Goal: Information Seeking & Learning: Compare options

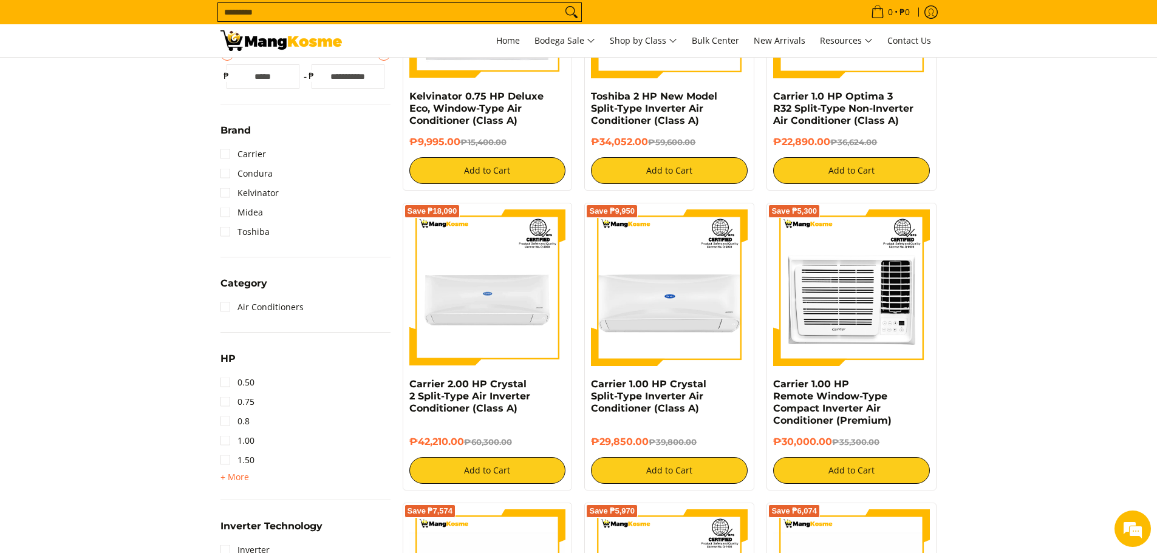
scroll to position [546, 0]
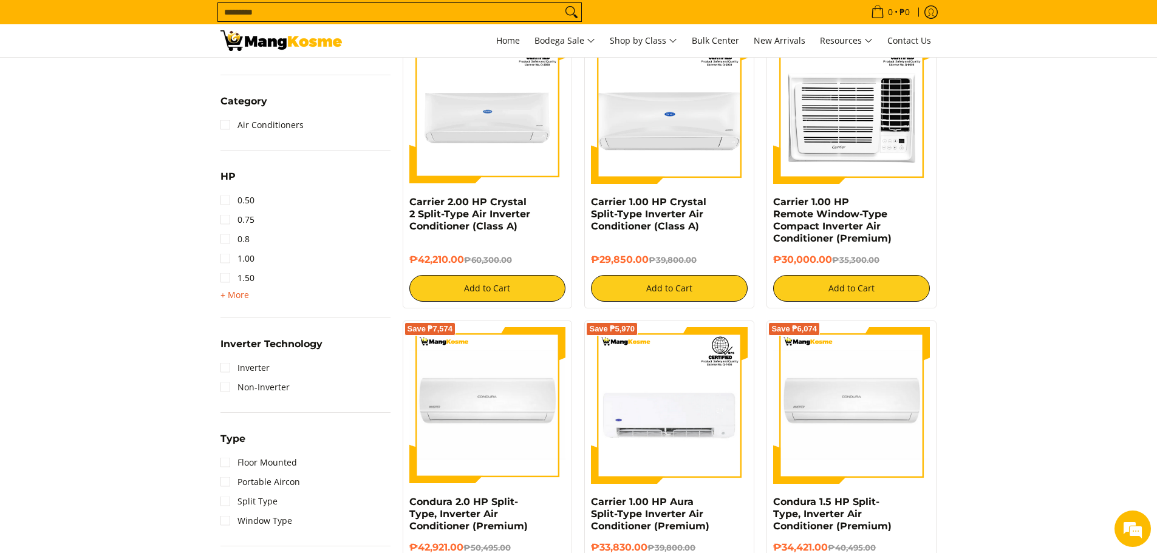
click at [234, 297] on span "+ More" at bounding box center [234, 295] width 29 height 10
click at [228, 501] on link "Non-Inverter" at bounding box center [254, 503] width 69 height 19
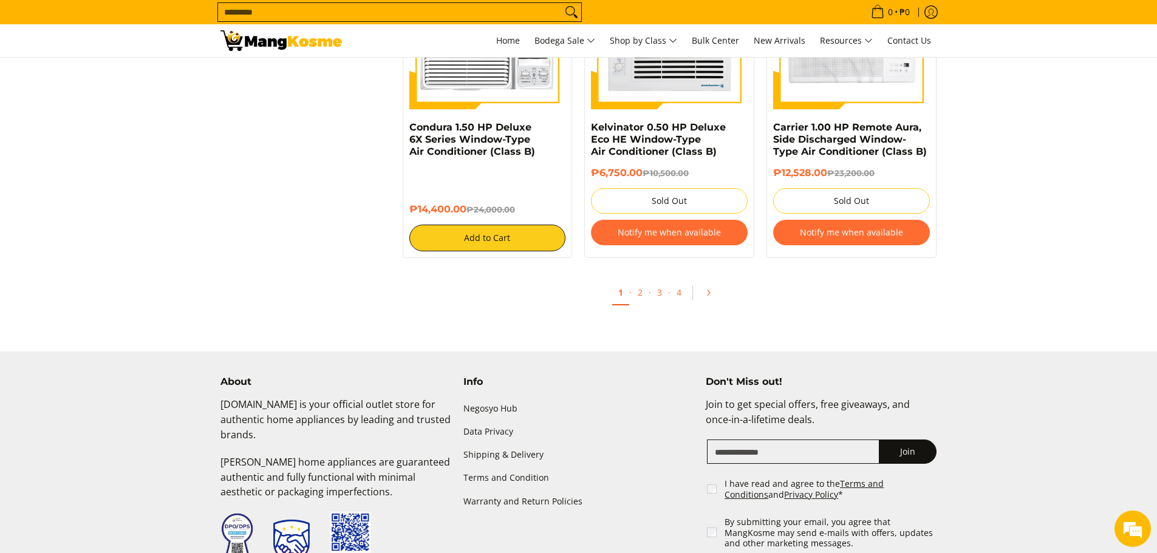
scroll to position [2418, 0]
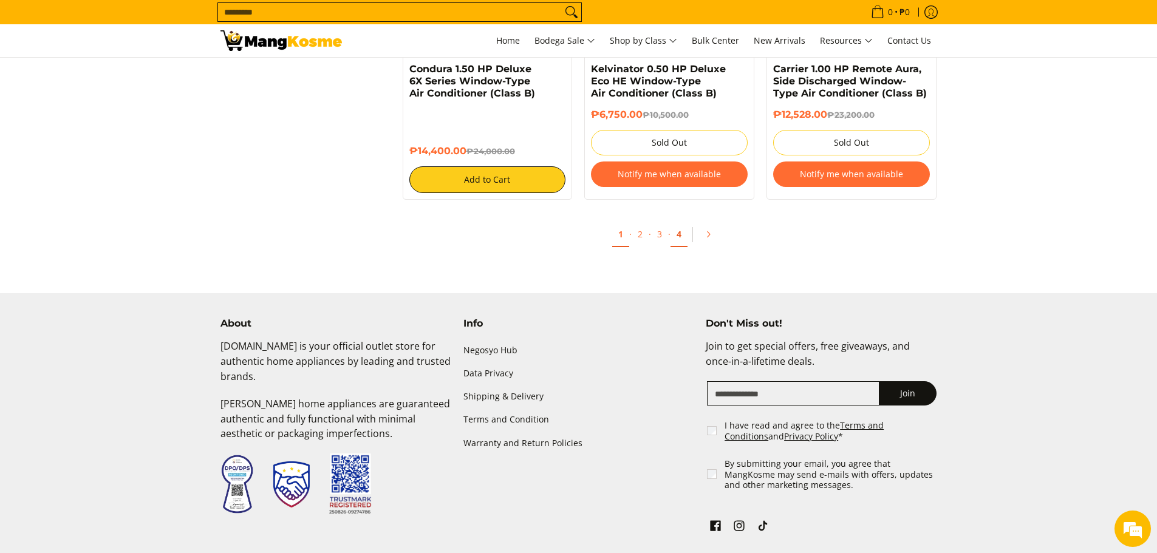
click at [681, 235] on link "4" at bounding box center [678, 234] width 17 height 25
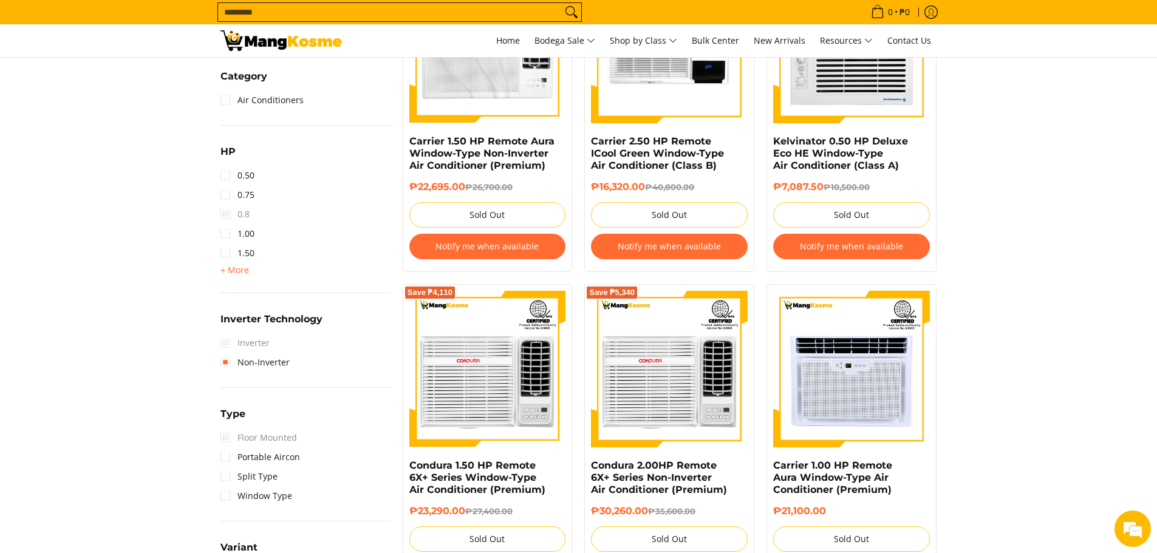
scroll to position [668, 0]
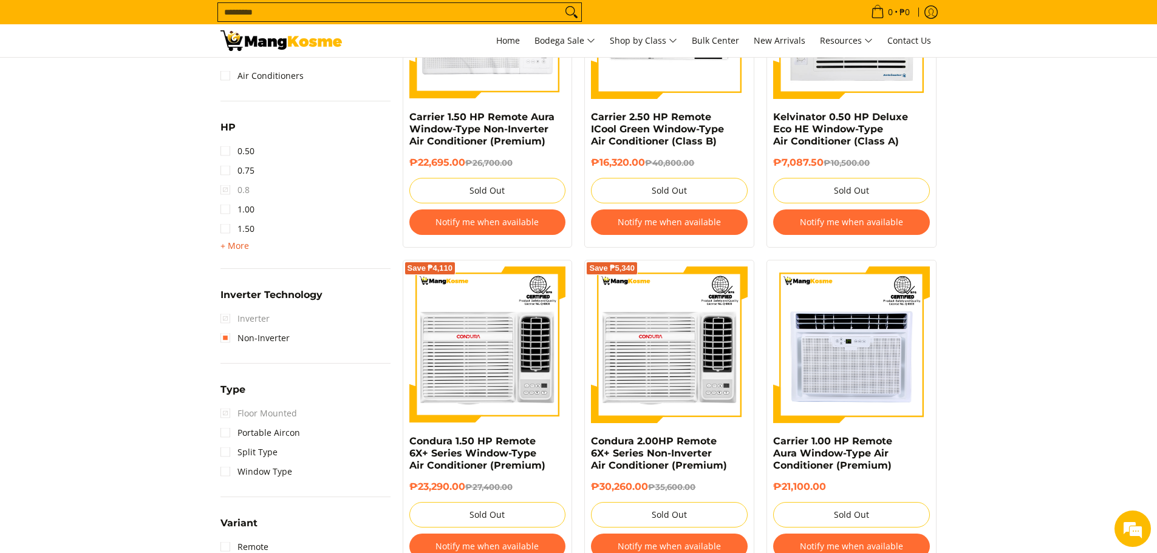
click at [223, 245] on span "+ More" at bounding box center [234, 246] width 29 height 10
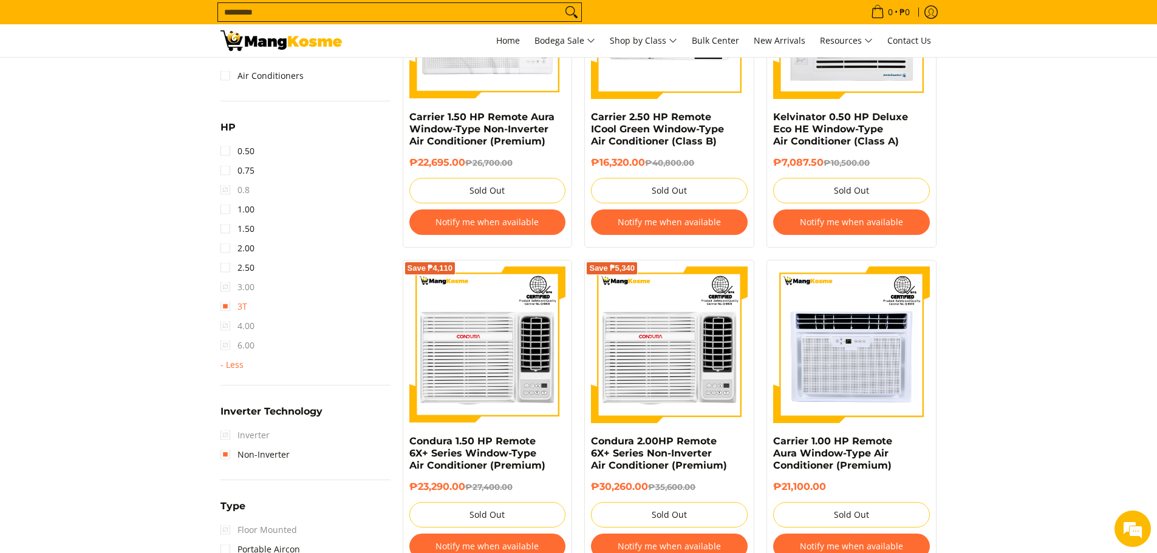
click at [226, 310] on link "3T" at bounding box center [233, 306] width 27 height 19
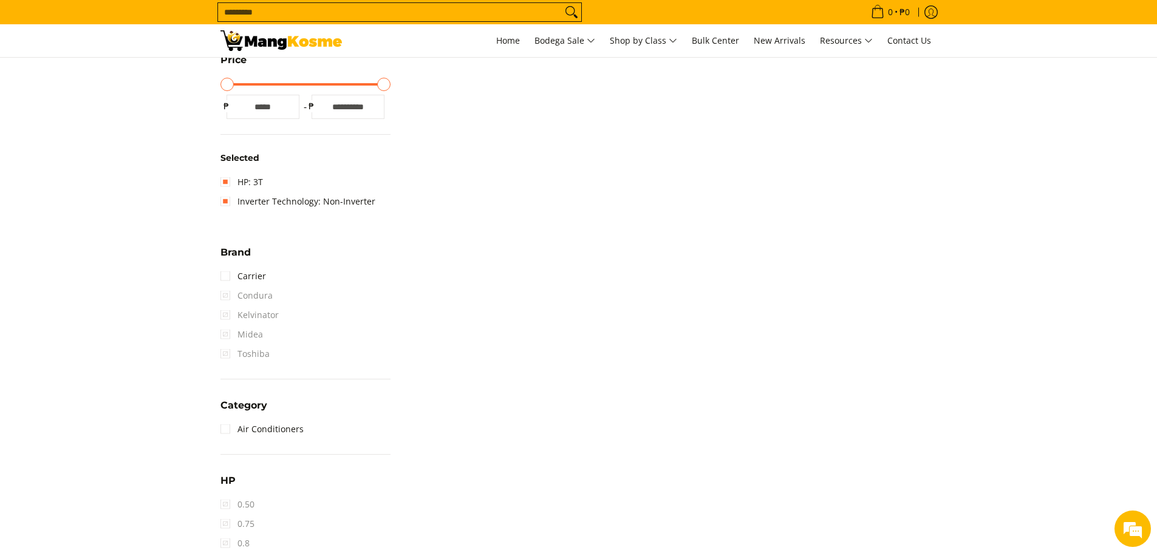
scroll to position [293, 0]
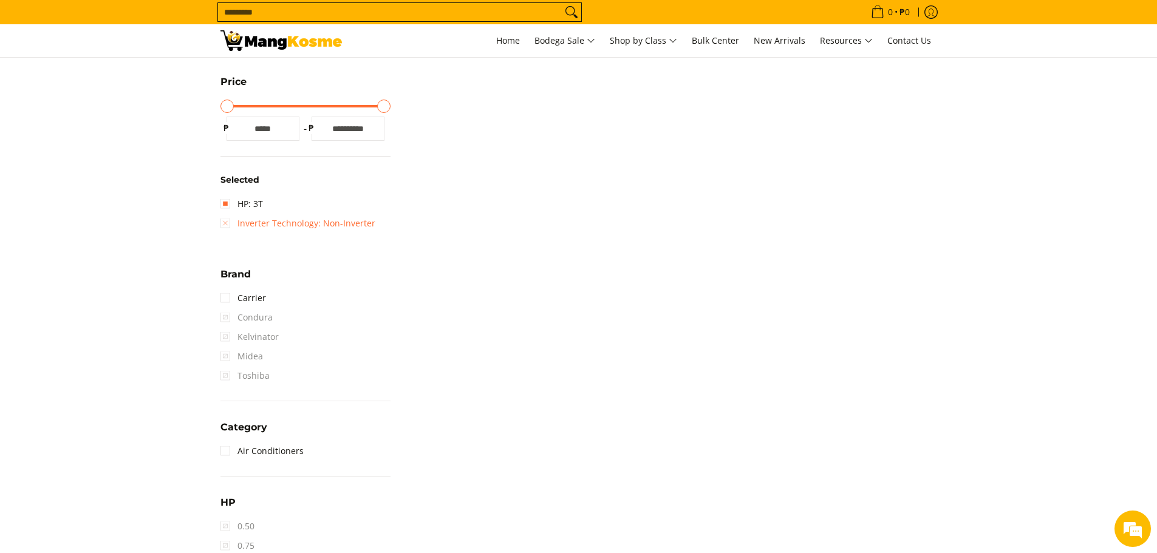
click at [227, 224] on link "Inverter Technology: Non-Inverter" at bounding box center [297, 223] width 155 height 19
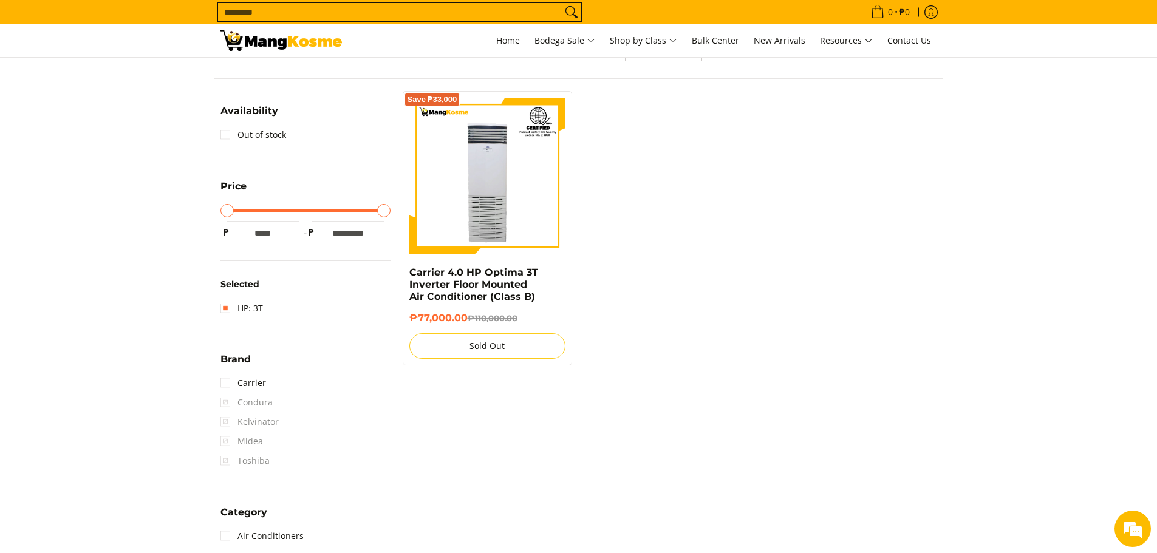
scroll to position [171, 0]
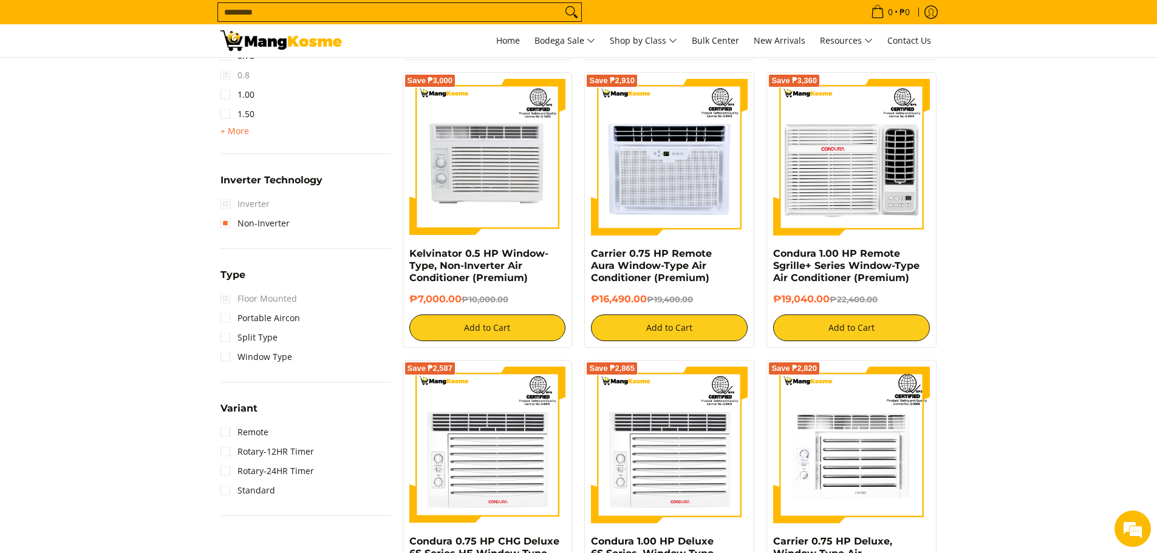
scroll to position [718, 0]
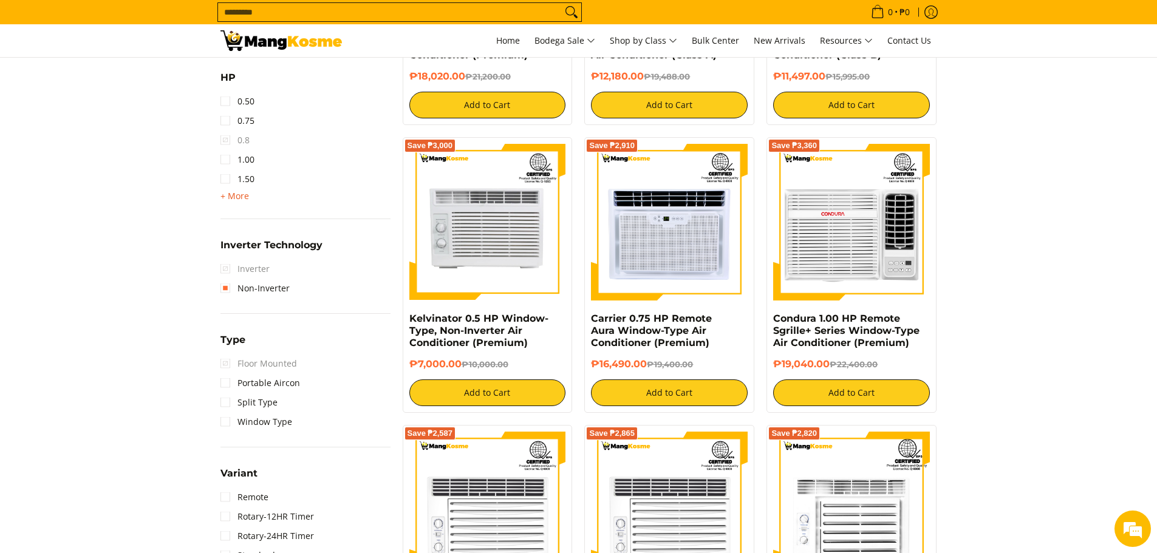
click at [230, 193] on span "+ More" at bounding box center [234, 196] width 29 height 10
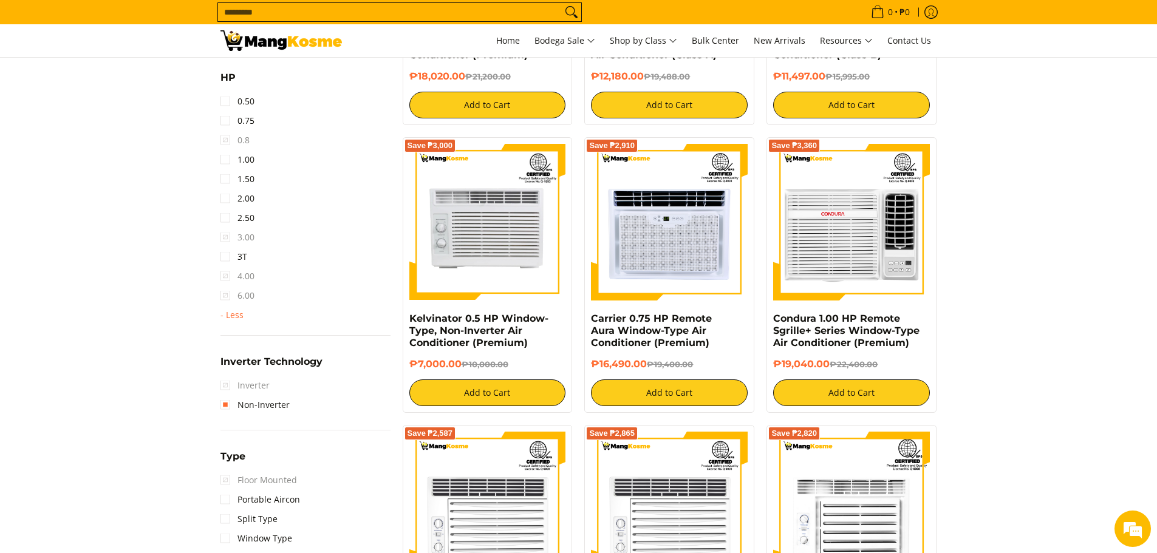
scroll to position [0, 0]
click at [227, 293] on span "6.00" at bounding box center [237, 295] width 34 height 19
click at [231, 265] on link "3T" at bounding box center [233, 256] width 27 height 19
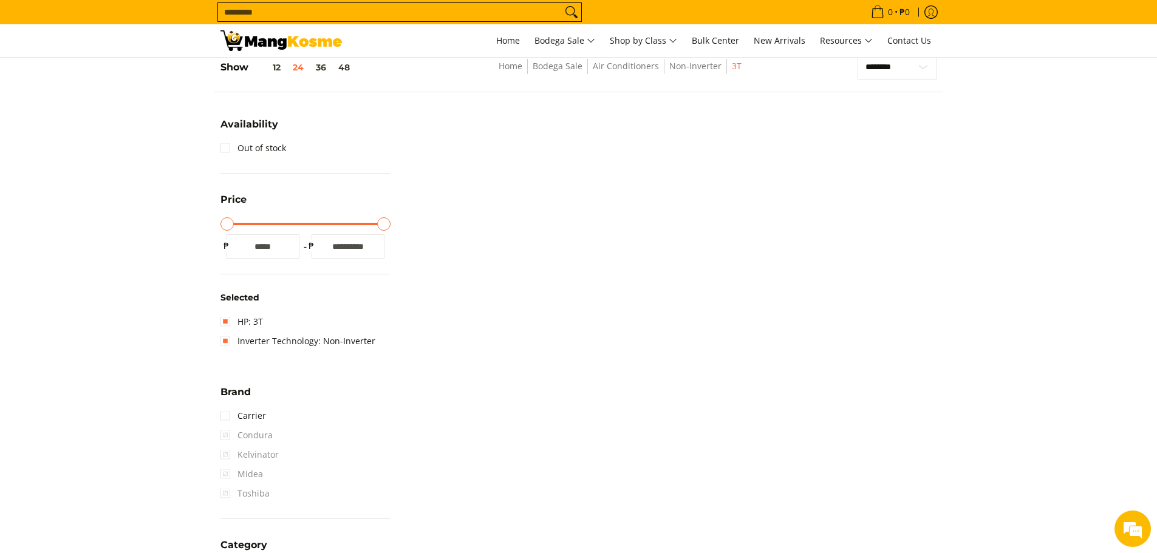
scroll to position [171, 0]
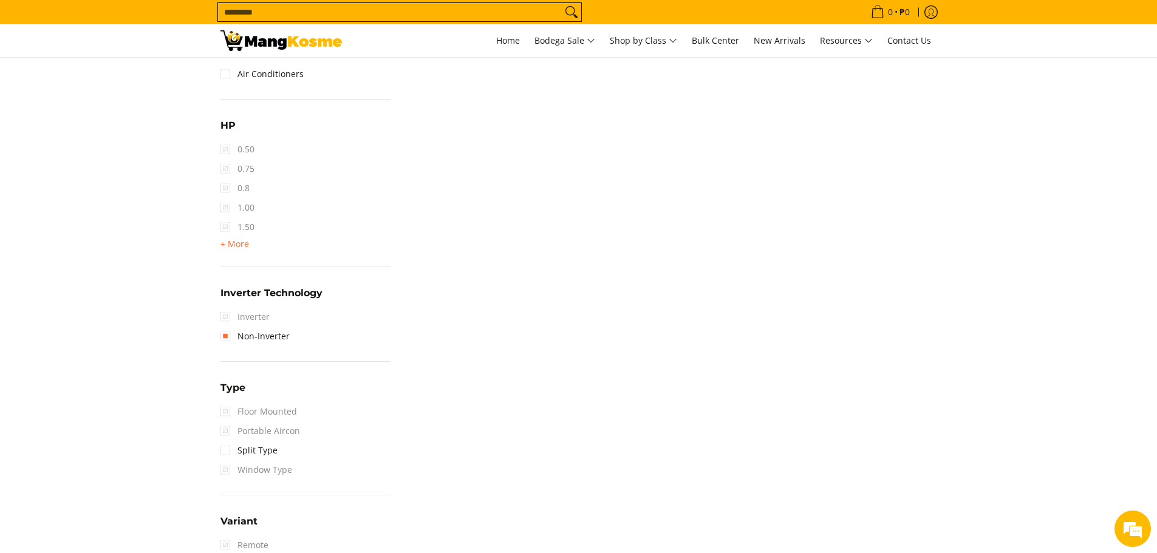
scroll to position [850, 0]
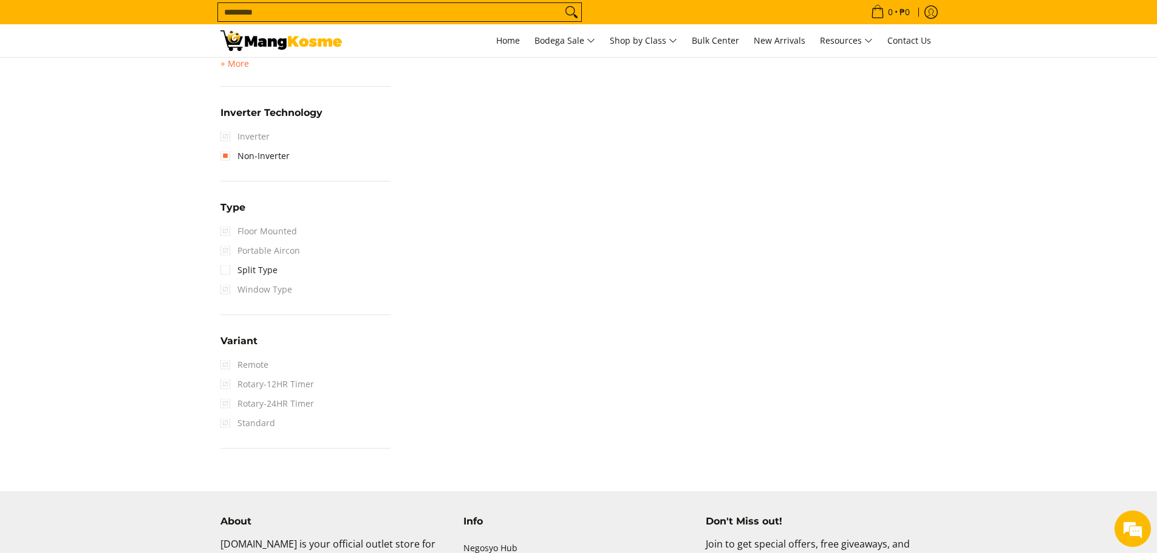
click at [228, 137] on span "Inverter" at bounding box center [244, 136] width 49 height 19
click at [225, 135] on span "Inverter" at bounding box center [244, 136] width 49 height 19
click at [229, 138] on span "Inverter" at bounding box center [244, 136] width 49 height 19
click at [222, 138] on span "Inverter" at bounding box center [244, 136] width 49 height 19
click at [251, 138] on span "Inverter" at bounding box center [244, 136] width 49 height 19
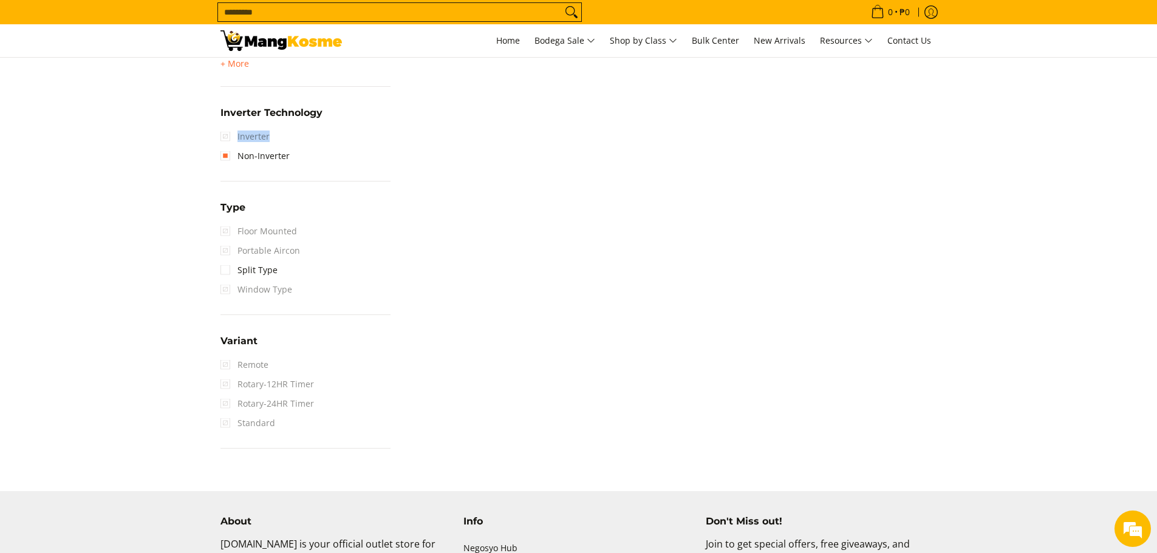
click at [251, 138] on span "Inverter" at bounding box center [244, 136] width 49 height 19
click at [226, 140] on span "Inverter" at bounding box center [244, 136] width 49 height 19
click at [226, 134] on span "Inverter" at bounding box center [244, 136] width 49 height 19
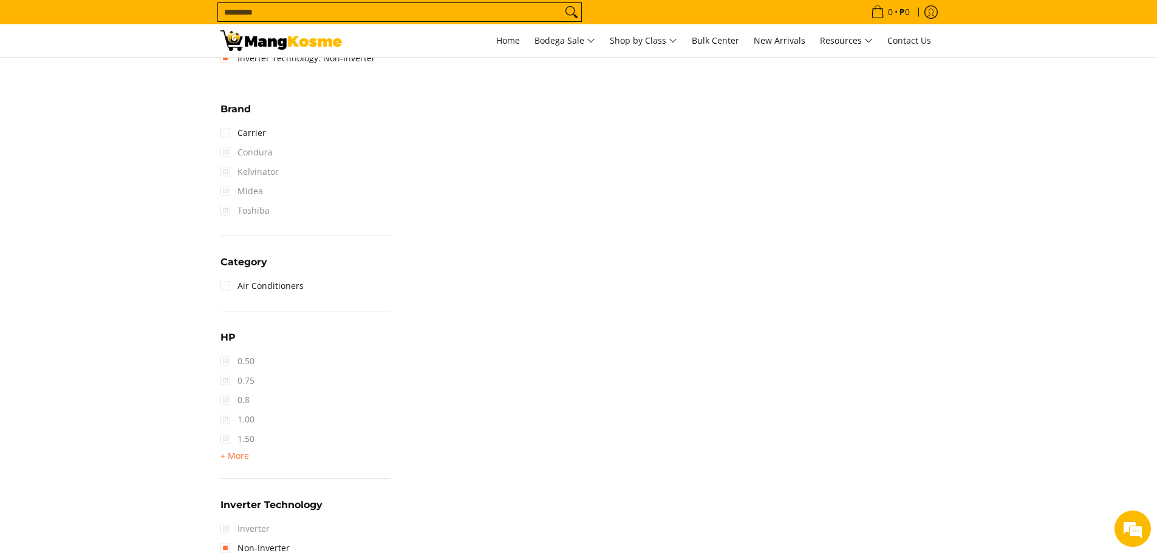
scroll to position [425, 0]
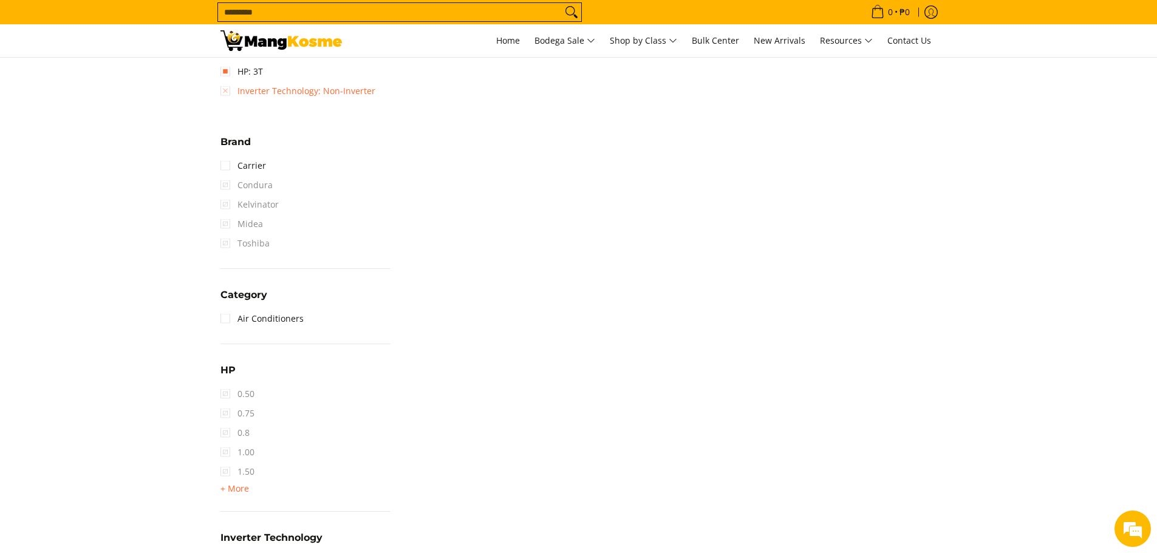
click at [230, 89] on link "Inverter Technology: Non-Inverter" at bounding box center [297, 90] width 155 height 19
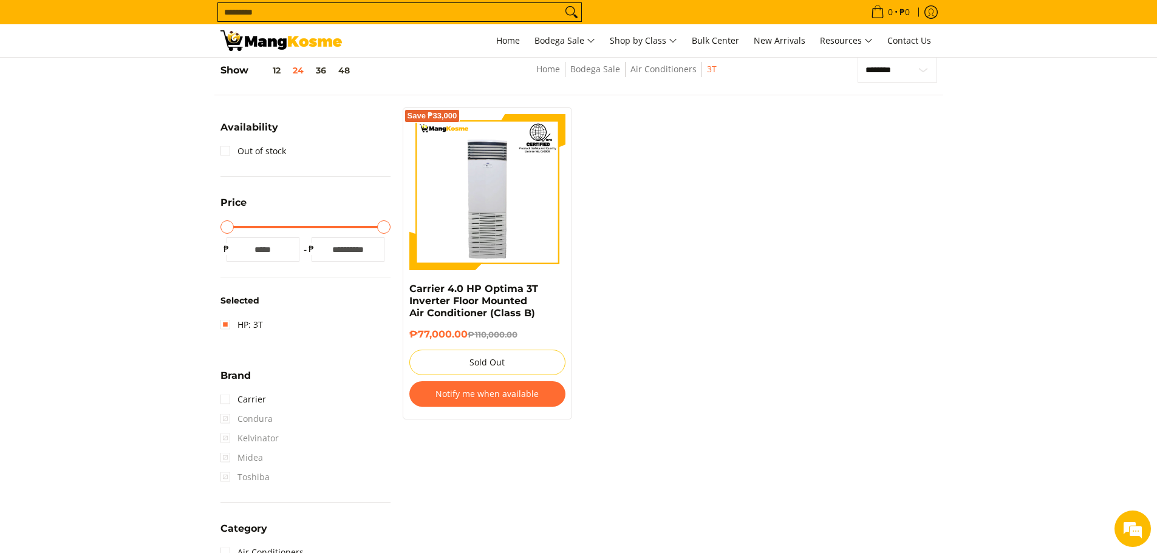
scroll to position [171, 0]
